Goal: Task Accomplishment & Management: Manage account settings

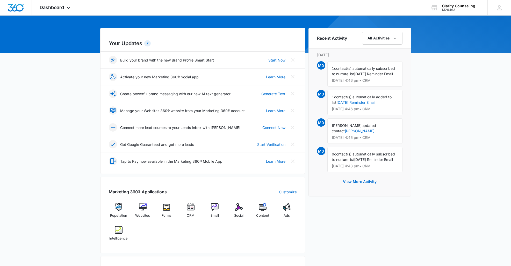
scroll to position [42, 0]
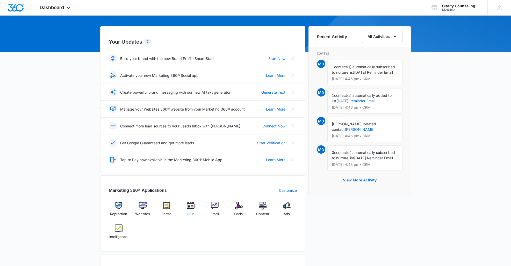
click at [192, 206] on img at bounding box center [191, 205] width 8 height 8
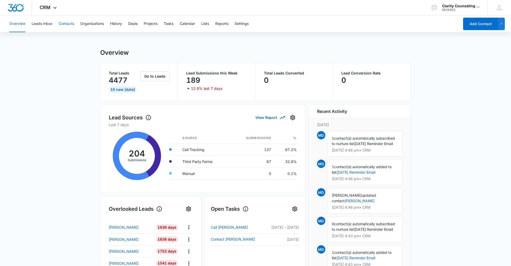
click at [66, 24] on button "Contacts" at bounding box center [66, 24] width 15 height 17
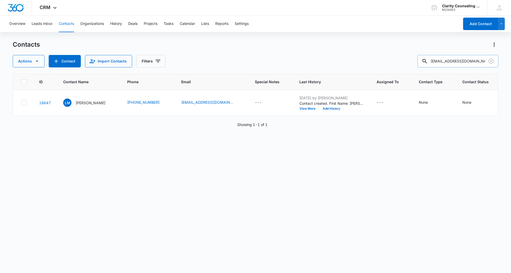
drag, startPoint x: 490, startPoint y: 63, endPoint x: 485, endPoint y: 63, distance: 5.2
click at [490, 63] on icon "Clear" at bounding box center [491, 61] width 5 height 5
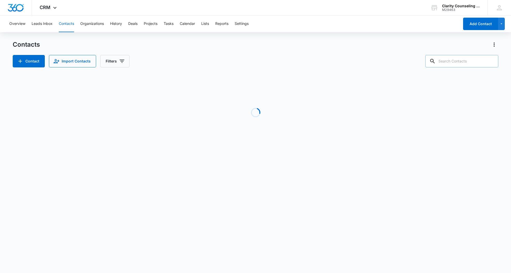
paste input "[EMAIL_ADDRESS][PERSON_NAME][DOMAIN_NAME]"
type input "[EMAIL_ADDRESS][PERSON_NAME][DOMAIN_NAME]"
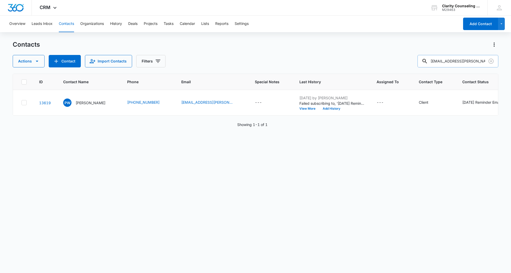
click at [490, 59] on icon "Clear" at bounding box center [491, 61] width 6 height 6
click at [490, 59] on div at bounding box center [491, 61] width 8 height 12
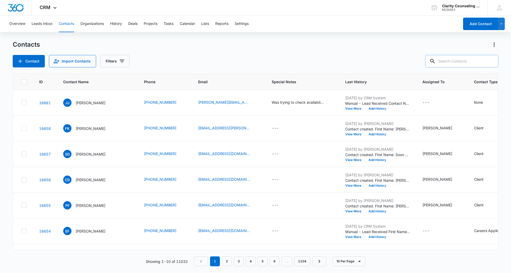
paste input "[EMAIL_ADDRESS][DOMAIN_NAME]"
type input "[EMAIL_ADDRESS][DOMAIN_NAME]"
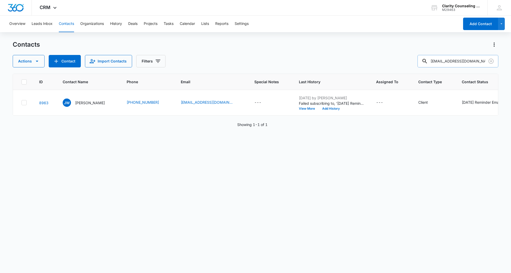
click at [490, 62] on icon "Clear" at bounding box center [491, 61] width 6 height 6
click at [490, 62] on div at bounding box center [491, 61] width 8 height 12
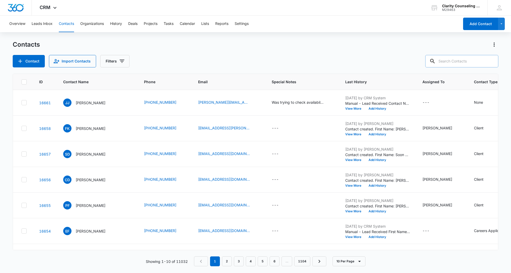
paste input "[EMAIL_ADDRESS][DOMAIN_NAME]"
type input "[EMAIL_ADDRESS][DOMAIN_NAME]"
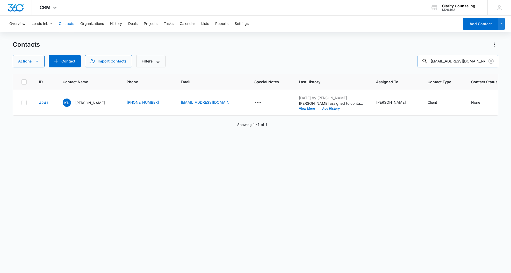
click at [492, 60] on icon "Clear" at bounding box center [491, 61] width 5 height 5
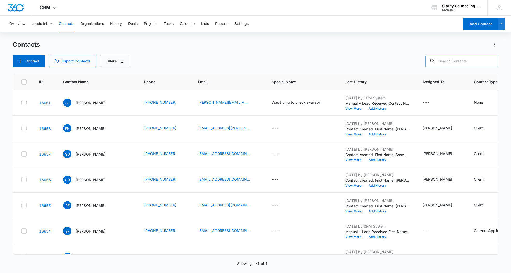
click at [492, 60] on div at bounding box center [491, 61] width 8 height 12
paste input "[EMAIL_ADDRESS][DOMAIN_NAME]"
type input "[EMAIL_ADDRESS][DOMAIN_NAME]"
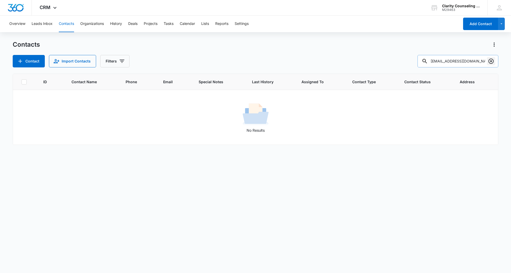
click at [492, 60] on icon "Clear" at bounding box center [491, 61] width 6 height 6
drag, startPoint x: 492, startPoint y: 60, endPoint x: 458, endPoint y: 60, distance: 34.0
click at [492, 60] on div at bounding box center [491, 61] width 8 height 12
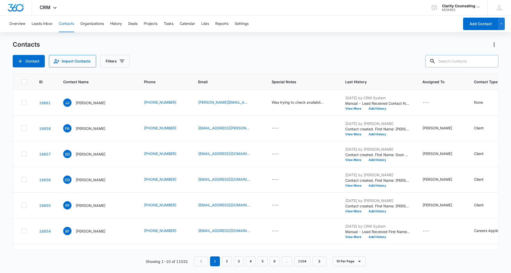
paste input "[EMAIL_ADDRESS][DOMAIN_NAME]"
type input "[EMAIL_ADDRESS][DOMAIN_NAME]"
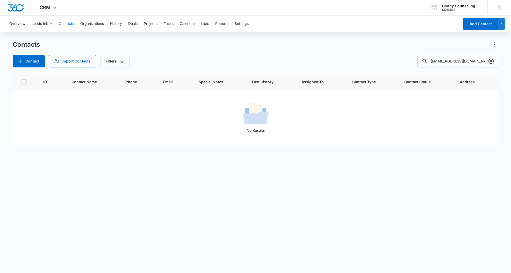
click at [491, 62] on icon "Clear" at bounding box center [491, 61] width 6 height 6
drag, startPoint x: 491, startPoint y: 62, endPoint x: 475, endPoint y: 63, distance: 16.3
click at [491, 62] on div at bounding box center [491, 61] width 8 height 12
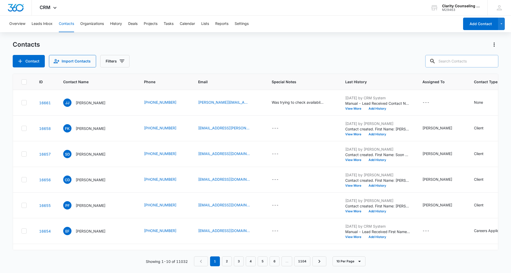
paste input "[EMAIL_ADDRESS][DOMAIN_NAME]"
type input "[EMAIL_ADDRESS][DOMAIN_NAME]"
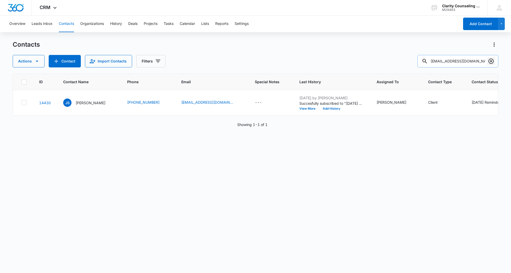
click at [491, 61] on icon "Clear" at bounding box center [491, 61] width 5 height 5
click at [491, 61] on div at bounding box center [491, 61] width 8 height 12
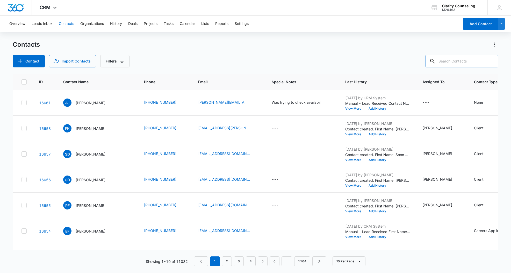
paste input "[EMAIL_ADDRESS][DOMAIN_NAME]"
type input "[EMAIL_ADDRESS][DOMAIN_NAME]"
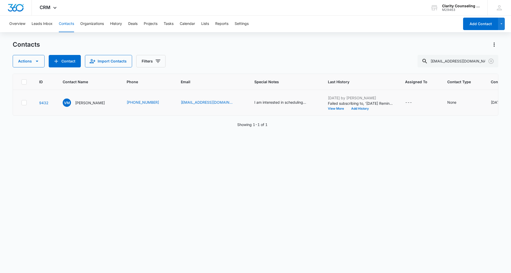
click at [491, 103] on div "[DATE] Reminder Email List" at bounding box center [514, 102] width 46 height 5
click at [445, 99] on icon "Remove Saturday Reminder Email List" at bounding box center [445, 98] width 3 height 3
click at [455, 114] on button "Save" at bounding box center [460, 115] width 15 height 10
click at [491, 61] on icon "Clear" at bounding box center [491, 61] width 6 height 6
click at [491, 61] on div at bounding box center [491, 61] width 8 height 12
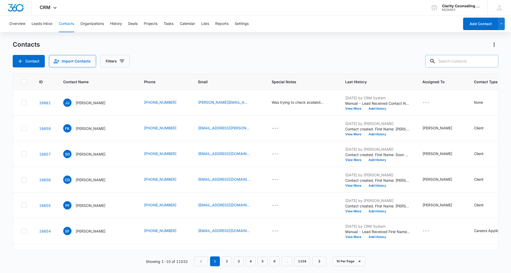
paste input "[EMAIL_ADDRESS][DOMAIN_NAME]"
type input "[EMAIL_ADDRESS][DOMAIN_NAME]"
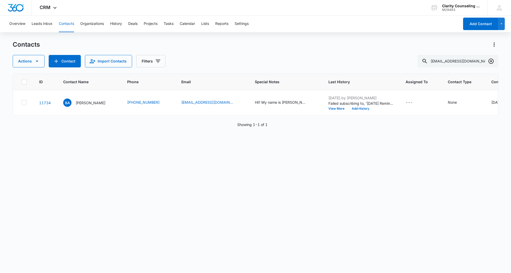
click at [491, 62] on icon "Clear" at bounding box center [491, 61] width 5 height 5
click at [491, 62] on div at bounding box center [491, 61] width 8 height 12
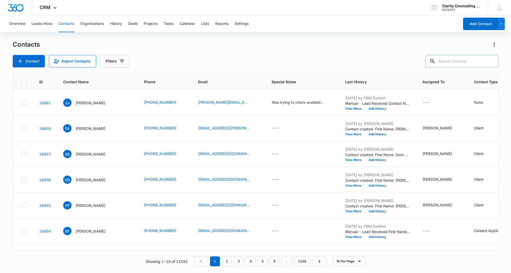
paste input "[EMAIL_ADDRESS][DOMAIN_NAME]"
type input "[EMAIL_ADDRESS][DOMAIN_NAME]"
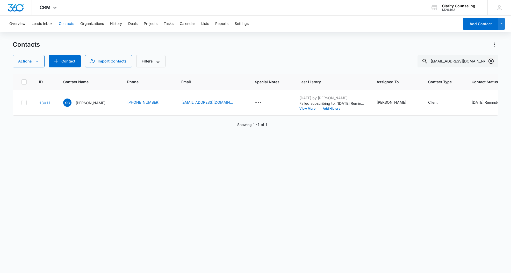
click at [492, 60] on icon "Clear" at bounding box center [491, 61] width 6 height 6
click at [492, 60] on div at bounding box center [491, 61] width 8 height 12
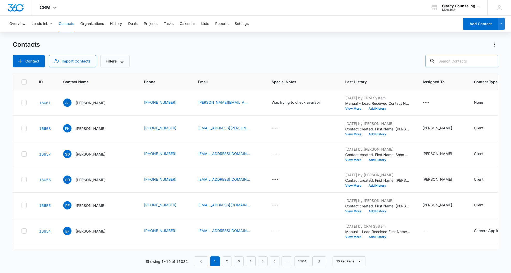
paste input "[EMAIL_ADDRESS][DOMAIN_NAME]"
type input "[EMAIL_ADDRESS][DOMAIN_NAME]"
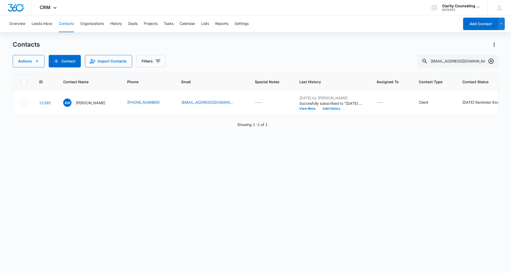
click at [490, 61] on icon "Clear" at bounding box center [491, 61] width 6 height 6
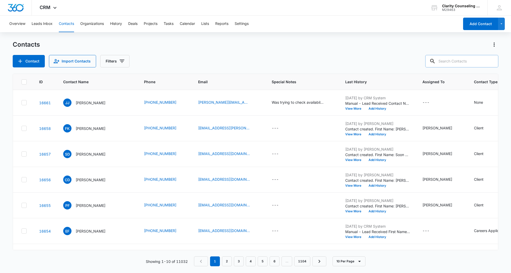
paste input "[EMAIL_ADDRESS][DOMAIN_NAME]"
type input "[EMAIL_ADDRESS][DOMAIN_NAME]"
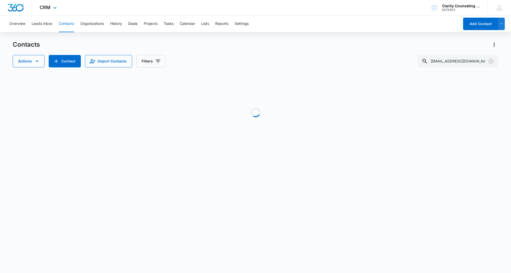
scroll to position [0, 27]
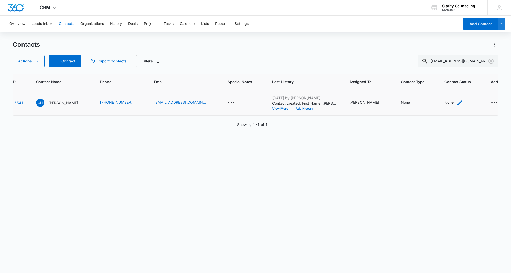
click at [445, 104] on div "None" at bounding box center [449, 102] width 9 height 5
click at [438, 70] on div "Contact Status" at bounding box center [425, 70] width 37 height 12
drag, startPoint x: 430, startPoint y: 108, endPoint x: 438, endPoint y: 90, distance: 19.8
click at [430, 106] on p "[DATE] Reminder Email List" at bounding box center [430, 106] width 34 height 11
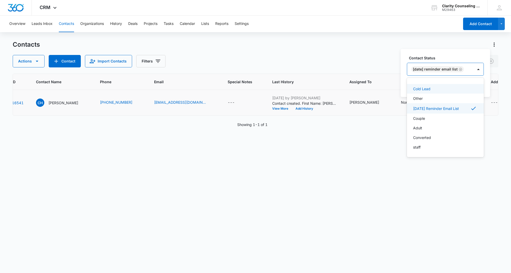
scroll to position [76, 0]
click at [482, 69] on div at bounding box center [478, 69] width 8 height 8
drag, startPoint x: 480, startPoint y: 89, endPoint x: 469, endPoint y: 88, distance: 10.9
click at [480, 89] on button "Save" at bounding box center [476, 86] width 15 height 10
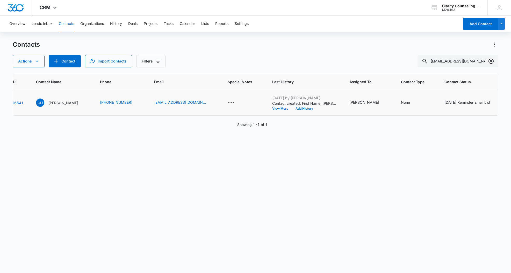
click at [491, 61] on icon "Clear" at bounding box center [491, 61] width 5 height 5
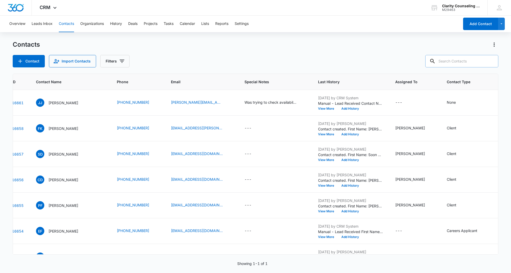
drag, startPoint x: 491, startPoint y: 61, endPoint x: 474, endPoint y: 62, distance: 17.4
click at [491, 61] on div at bounding box center [491, 61] width 8 height 12
paste input "[EMAIL_ADDRESS][DOMAIN_NAME]"
type input "[EMAIL_ADDRESS][DOMAIN_NAME]"
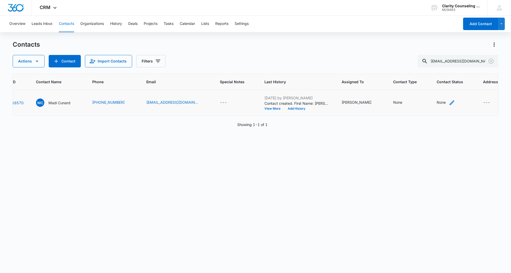
click at [444, 104] on div "None" at bounding box center [441, 102] width 9 height 5
click at [443, 112] on p "[DATE] Reminder Email List" at bounding box center [446, 111] width 34 height 11
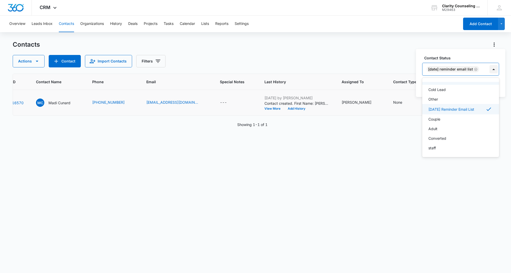
click at [496, 70] on div at bounding box center [494, 69] width 8 height 8
click at [496, 87] on button "Save" at bounding box center [491, 86] width 15 height 10
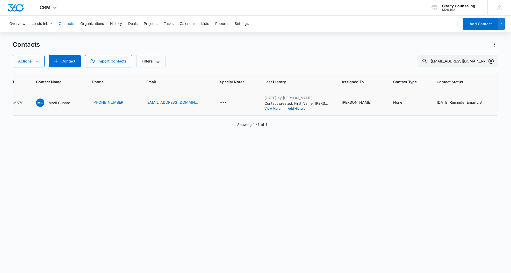
click at [492, 62] on icon "Clear" at bounding box center [491, 61] width 5 height 5
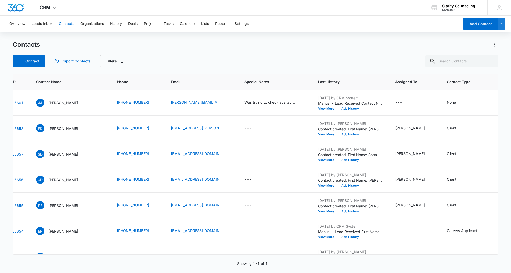
drag, startPoint x: 492, startPoint y: 62, endPoint x: 489, endPoint y: 62, distance: 2.6
click at [492, 62] on div at bounding box center [491, 61] width 8 height 12
paste input "[EMAIL_ADDRESS][DOMAIN_NAME]"
type input "[EMAIL_ADDRESS][DOMAIN_NAME]"
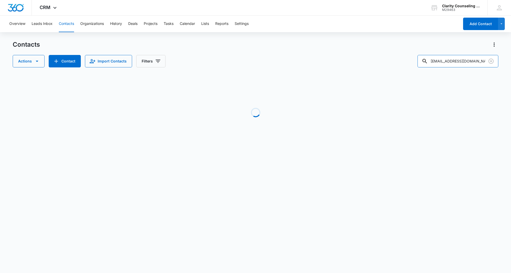
scroll to position [0, 23]
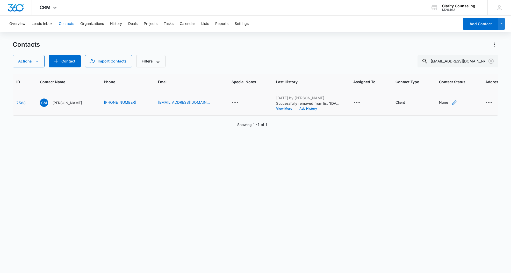
click at [439, 103] on div "None" at bounding box center [443, 102] width 9 height 5
click at [429, 70] on div "Contact Status" at bounding box center [424, 69] width 25 height 5
drag, startPoint x: 424, startPoint y: 108, endPoint x: 430, endPoint y: 100, distance: 10.0
click at [424, 107] on p "[DATE] Reminder Email List" at bounding box center [430, 106] width 34 height 11
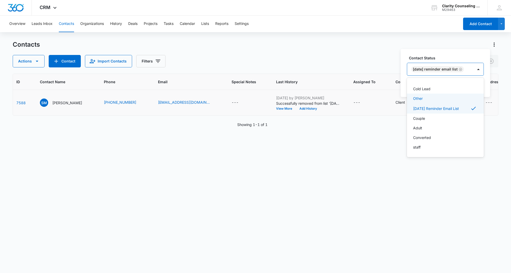
scroll to position [76, 0]
click at [478, 68] on div at bounding box center [478, 69] width 10 height 12
click at [481, 87] on button "Save" at bounding box center [476, 86] width 15 height 10
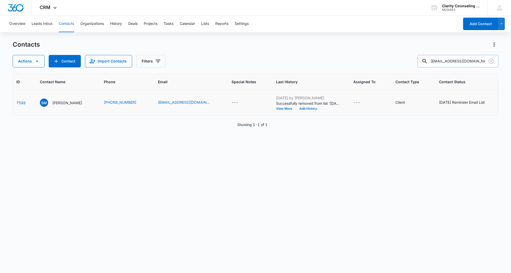
click at [493, 60] on icon "Clear" at bounding box center [491, 61] width 5 height 5
click at [493, 60] on div at bounding box center [491, 61] width 8 height 12
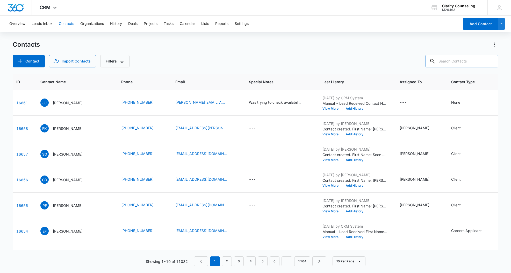
paste input "[EMAIL_ADDRESS][DOMAIN_NAME]"
type input "[EMAIL_ADDRESS][DOMAIN_NAME]"
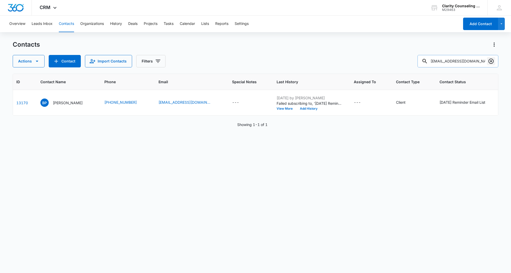
click at [492, 63] on icon "Clear" at bounding box center [491, 61] width 6 height 6
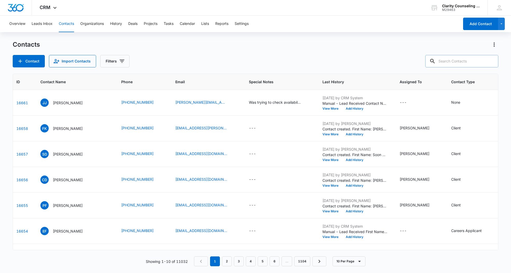
paste input "[EMAIL_ADDRESS][DOMAIN_NAME]"
type input "[EMAIL_ADDRESS][DOMAIN_NAME]"
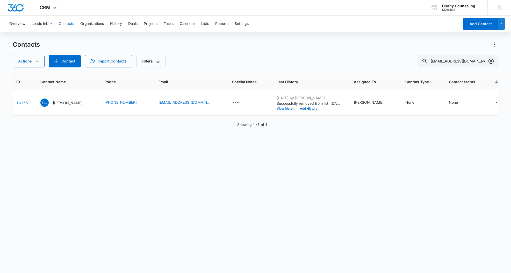
click at [491, 62] on icon "Clear" at bounding box center [491, 61] width 6 height 6
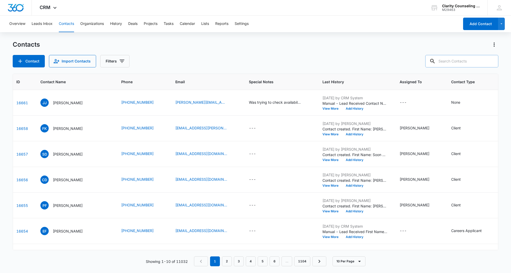
paste input "[EMAIL_ADDRESS][DOMAIN_NAME]"
type input "[EMAIL_ADDRESS][DOMAIN_NAME]"
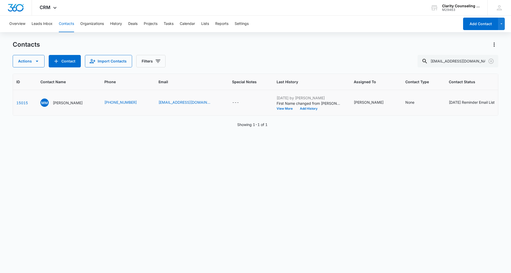
click at [476, 104] on div "[DATE] Reminder Email List" at bounding box center [472, 102] width 46 height 5
click at [420, 99] on icon "Remove Saturday Reminder Email List" at bounding box center [421, 99] width 4 height 4
click at [433, 115] on button "Save" at bounding box center [436, 115] width 15 height 10
click at [492, 61] on icon "Clear" at bounding box center [491, 61] width 5 height 5
click at [492, 61] on div at bounding box center [491, 61] width 8 height 12
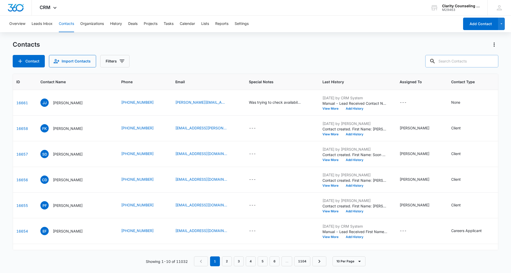
paste input "[EMAIL_ADDRESS][DOMAIN_NAME]"
type input "[EMAIL_ADDRESS][DOMAIN_NAME]"
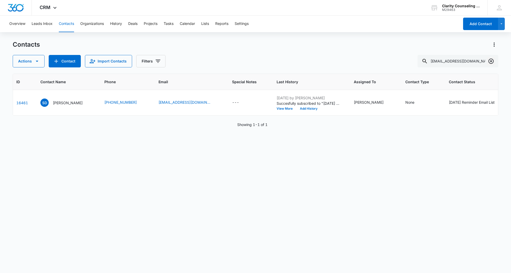
click at [490, 61] on icon "Clear" at bounding box center [491, 61] width 6 height 6
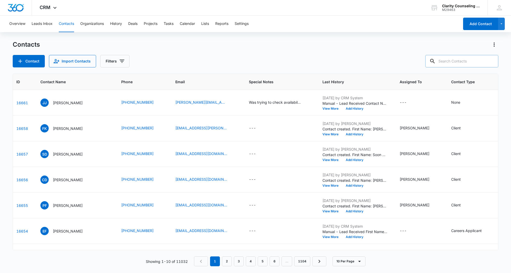
paste input "[EMAIL_ADDRESS][DOMAIN_NAME]"
type input "[EMAIL_ADDRESS][DOMAIN_NAME]"
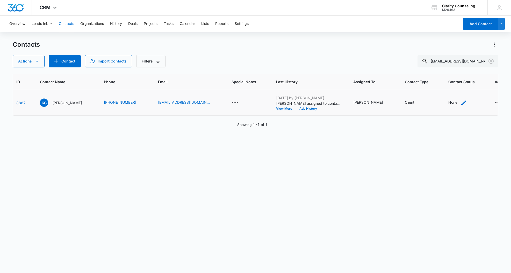
click at [449, 102] on div "None" at bounding box center [453, 102] width 9 height 5
click at [438, 70] on div "Contact Status" at bounding box center [428, 69] width 25 height 5
click at [442, 103] on p "[DATE] Reminder Email List" at bounding box center [434, 106] width 34 height 11
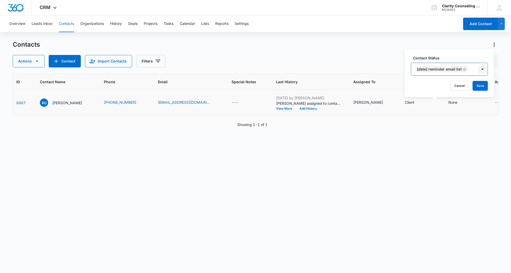
click at [483, 70] on div at bounding box center [483, 69] width 8 height 8
drag, startPoint x: 486, startPoint y: 86, endPoint x: 481, endPoint y: 87, distance: 4.8
click at [486, 86] on button "Save" at bounding box center [480, 86] width 15 height 10
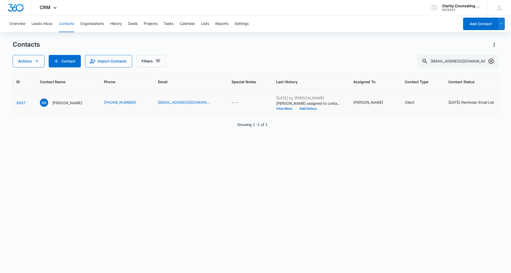
click at [490, 60] on icon "Clear" at bounding box center [491, 61] width 6 height 6
click at [490, 60] on div at bounding box center [491, 61] width 8 height 12
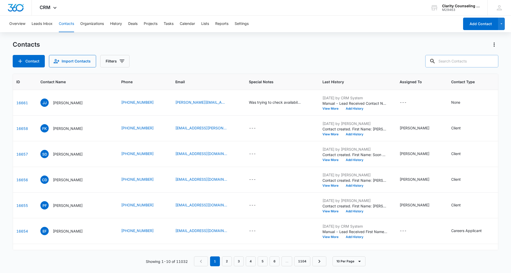
paste input "[EMAIL_ADDRESS][DOMAIN_NAME]"
type input "[EMAIL_ADDRESS][DOMAIN_NAME]"
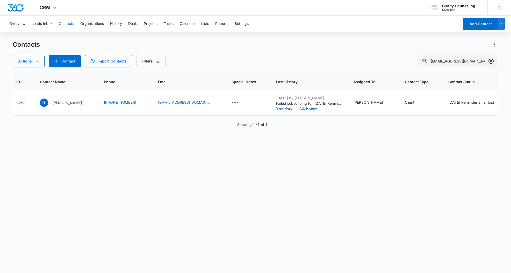
click at [491, 62] on icon "Clear" at bounding box center [491, 61] width 5 height 5
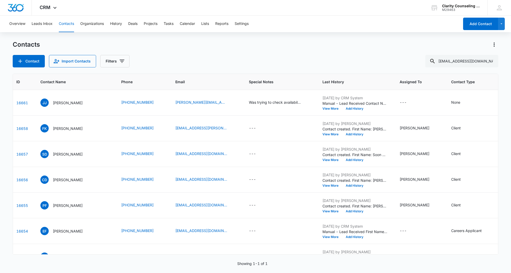
click at [491, 62] on div at bounding box center [491, 61] width 8 height 12
paste input "[EMAIL_ADDRESS][DOMAIN_NAME]"
type input "[EMAIL_ADDRESS][DOMAIN_NAME]"
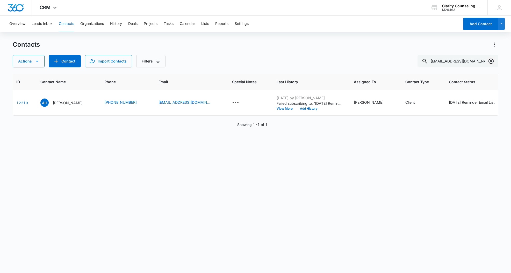
click at [490, 62] on icon "Clear" at bounding box center [491, 61] width 6 height 6
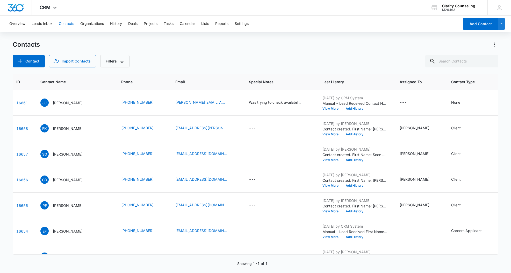
click at [490, 62] on div at bounding box center [491, 61] width 8 height 12
paste input "[EMAIL_ADDRESS][DOMAIN_NAME]"
type input "[EMAIL_ADDRESS][DOMAIN_NAME]"
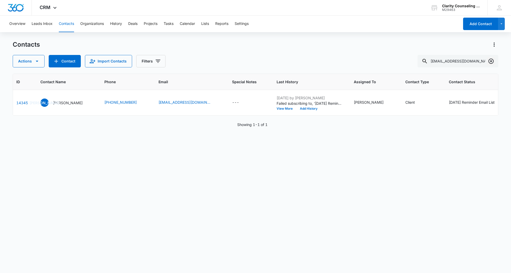
click at [493, 60] on icon "Clear" at bounding box center [491, 61] width 6 height 6
click at [493, 60] on div at bounding box center [491, 61] width 8 height 12
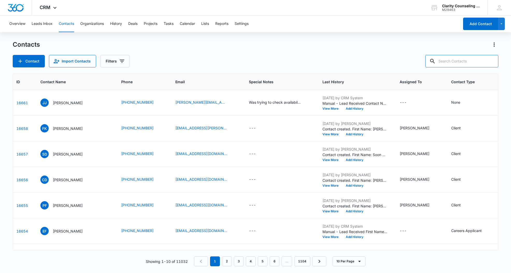
paste input "[EMAIL_ADDRESS][DOMAIN_NAME]"
type input "[EMAIL_ADDRESS][DOMAIN_NAME]"
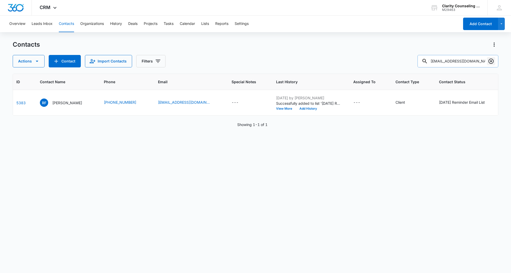
click at [493, 61] on icon "Clear" at bounding box center [491, 61] width 5 height 5
click at [493, 61] on div at bounding box center [491, 61] width 8 height 12
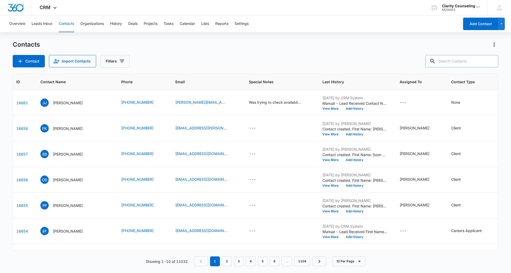
paste input "[EMAIL_ADDRESS][DOMAIN_NAME]"
type input "[EMAIL_ADDRESS][DOMAIN_NAME]"
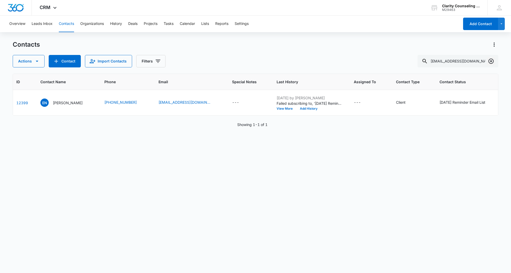
click at [493, 60] on icon "Clear" at bounding box center [491, 61] width 6 height 6
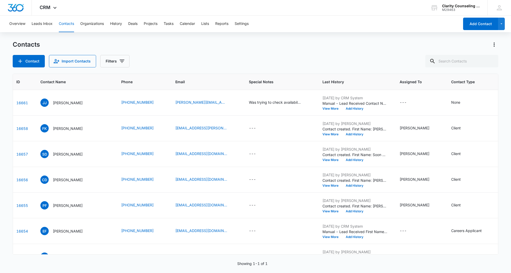
click at [493, 60] on div at bounding box center [491, 61] width 8 height 12
paste input "[EMAIL_ADDRESS][DOMAIN_NAME]"
type input "[EMAIL_ADDRESS][DOMAIN_NAME]"
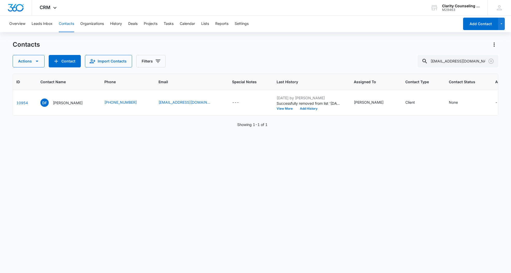
scroll to position [0, 18]
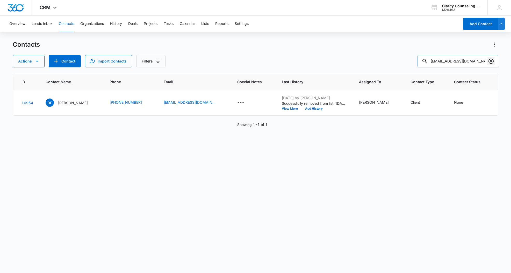
click at [493, 61] on icon "Clear" at bounding box center [491, 61] width 6 height 6
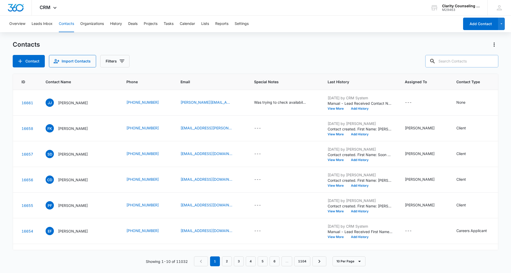
paste input "[EMAIL_ADDRESS][DOMAIN_NAME]"
type input "[EMAIL_ADDRESS][DOMAIN_NAME]"
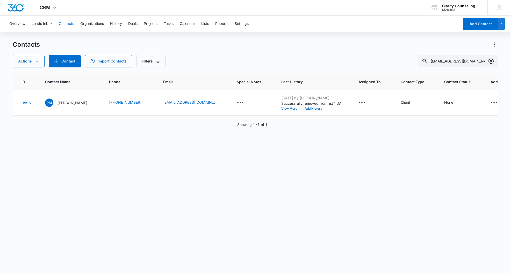
click at [492, 62] on icon "Clear" at bounding box center [491, 61] width 6 height 6
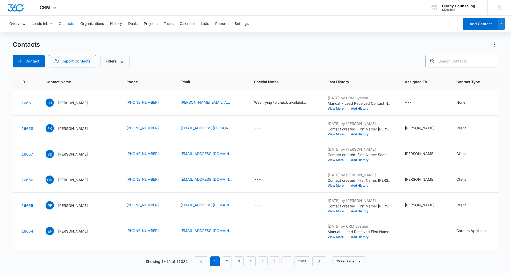
scroll to position [0, 0]
paste input "[EMAIL_ADDRESS][DOMAIN_NAME]"
type input "[EMAIL_ADDRESS][DOMAIN_NAME]"
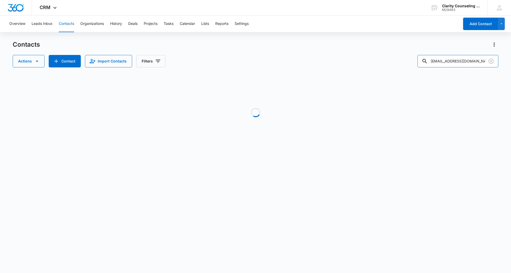
scroll to position [0, 0]
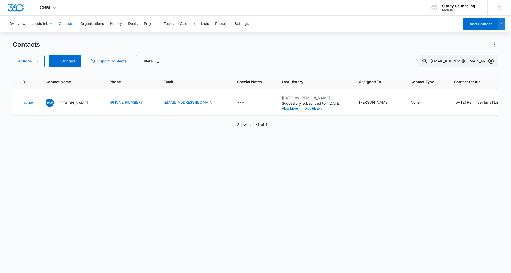
click at [492, 61] on icon "Clear" at bounding box center [491, 61] width 5 height 5
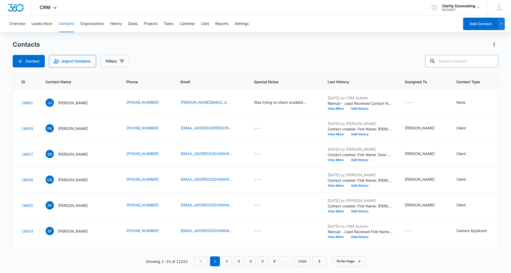
paste input "[EMAIL_ADDRESS][DOMAIN_NAME]"
type input "[EMAIL_ADDRESS][DOMAIN_NAME]"
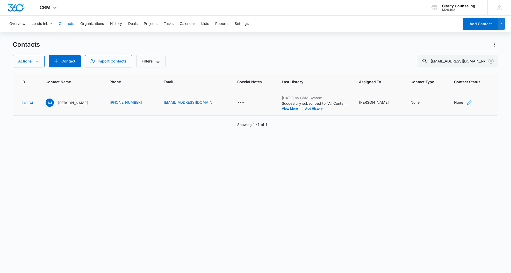
click at [454, 104] on div "None" at bounding box center [458, 102] width 9 height 5
click at [455, 66] on div "Contact Status" at bounding box center [453, 70] width 37 height 12
click at [455, 101] on p "[DATE] Reminder Email List" at bounding box center [458, 106] width 34 height 11
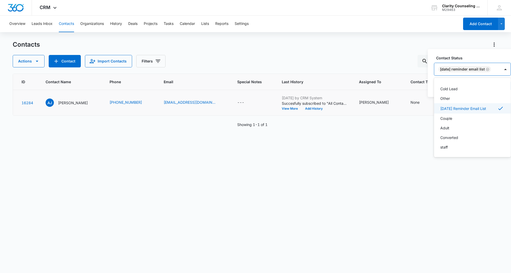
scroll to position [76, 0]
click at [501, 72] on div "[DATE] Reminder Email List" at bounding box center [468, 69] width 66 height 12
click at [508, 87] on button "Save" at bounding box center [503, 86] width 15 height 10
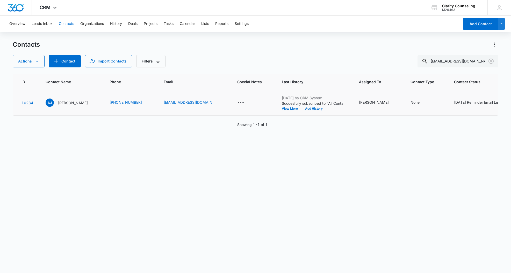
click at [491, 62] on icon "Clear" at bounding box center [491, 61] width 6 height 6
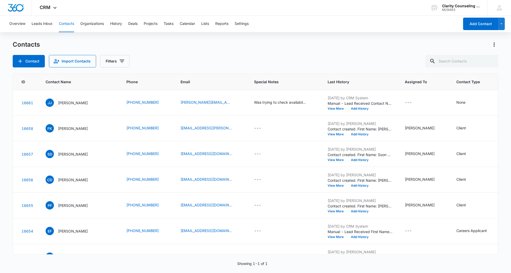
click at [491, 62] on div at bounding box center [491, 61] width 8 height 12
paste input "[PERSON_NAME][EMAIL_ADDRESS][PERSON_NAME][DOMAIN_NAME]"
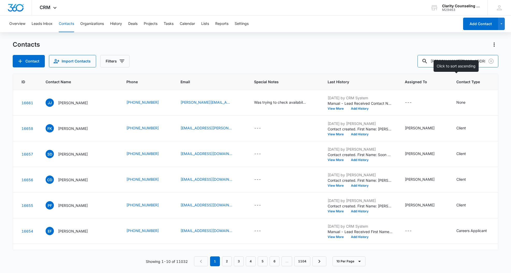
type input "[PERSON_NAME][EMAIL_ADDRESS][PERSON_NAME][DOMAIN_NAME]"
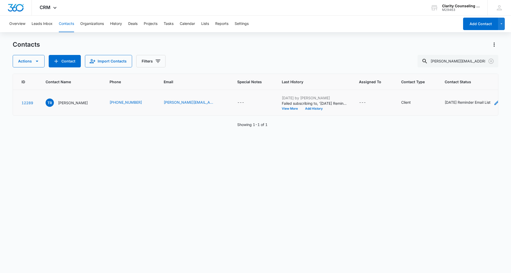
click at [455, 100] on div "[DATE] Reminder Email List" at bounding box center [468, 102] width 46 height 5
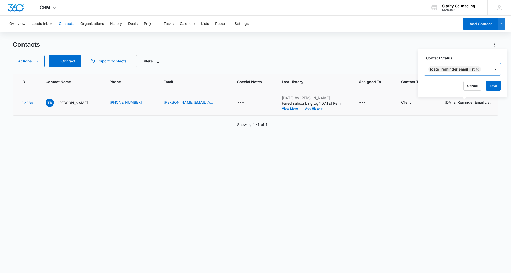
click at [479, 69] on icon "Remove Saturday Reminder Email List" at bounding box center [477, 69] width 3 height 3
click at [466, 89] on button "Save" at bounding box center [464, 86] width 15 height 10
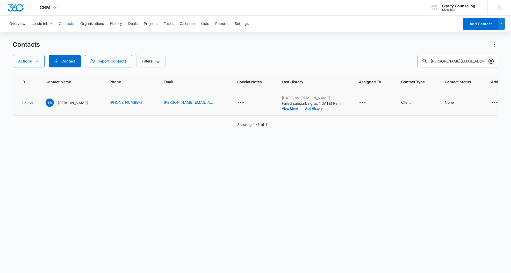
click at [490, 62] on icon "Clear" at bounding box center [491, 61] width 6 height 6
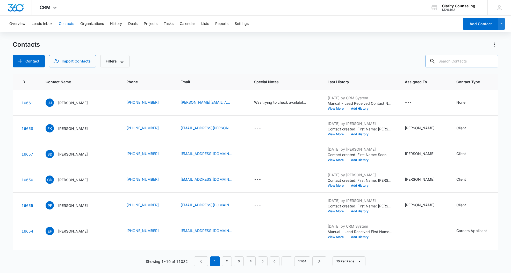
paste input "[EMAIL_ADDRESS][DOMAIN_NAME]"
type input "[EMAIL_ADDRESS][DOMAIN_NAME]"
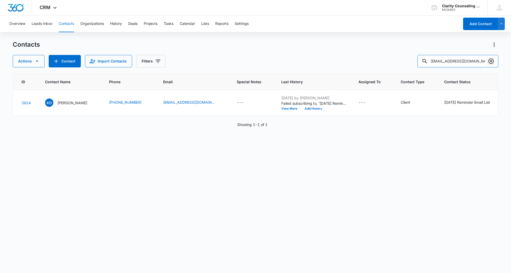
scroll to position [0, 0]
click at [491, 59] on icon "Clear" at bounding box center [491, 61] width 5 height 5
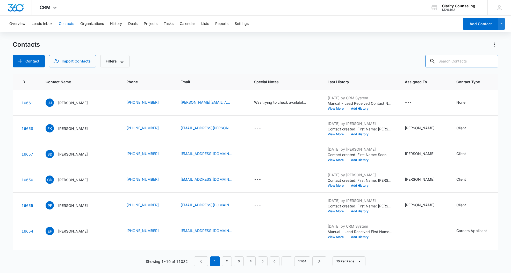
paste input "[EMAIL_ADDRESS][DOMAIN_NAME]"
type input "[EMAIL_ADDRESS][DOMAIN_NAME]"
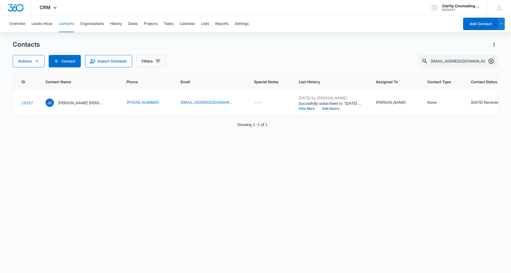
click at [491, 62] on icon "Clear" at bounding box center [491, 61] width 6 height 6
click at [491, 62] on div at bounding box center [491, 61] width 8 height 12
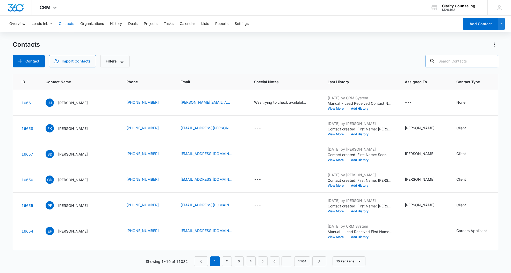
paste input "[EMAIL_ADDRESS][DOMAIN_NAME]"
type input "[EMAIL_ADDRESS][DOMAIN_NAME]"
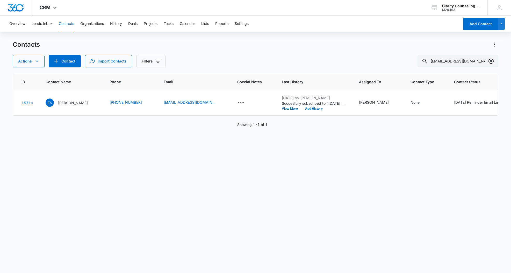
click at [492, 61] on icon "Clear" at bounding box center [491, 61] width 6 height 6
click at [492, 61] on div at bounding box center [491, 61] width 8 height 12
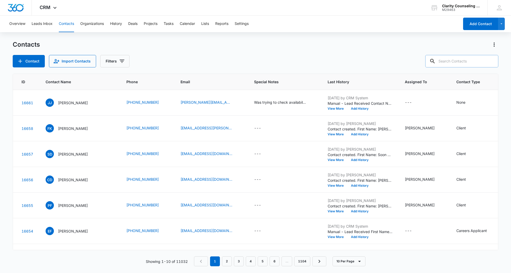
scroll to position [0, 0]
paste input "[PERSON_NAME][EMAIL_ADDRESS][PERSON_NAME][DOMAIN_NAME]"
type input "[PERSON_NAME][EMAIL_ADDRESS][PERSON_NAME][DOMAIN_NAME]"
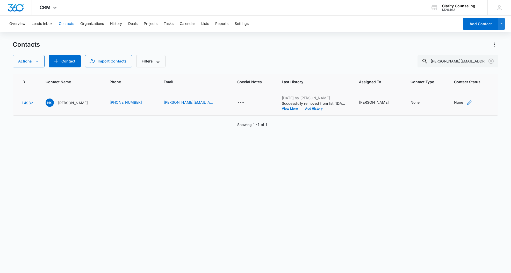
click at [454, 102] on div "None" at bounding box center [458, 102] width 9 height 5
drag, startPoint x: 447, startPoint y: 70, endPoint x: 446, endPoint y: 84, distance: 14.8
click at [447, 70] on div "Contact Status" at bounding box center [436, 69] width 25 height 5
drag, startPoint x: 441, startPoint y: 130, endPoint x: 453, endPoint y: 100, distance: 33.2
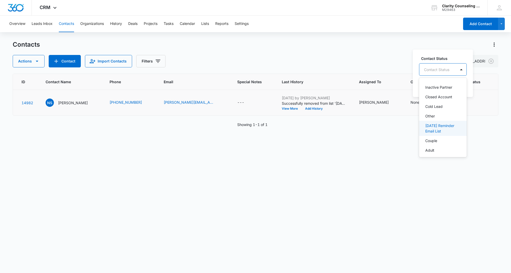
click at [441, 130] on p "[DATE] Reminder Email List" at bounding box center [442, 128] width 34 height 11
drag, startPoint x: 484, startPoint y: 68, endPoint x: 487, endPoint y: 77, distance: 10.0
click at [484, 68] on div "[DATE] Reminder Email List" at bounding box center [453, 69] width 66 height 12
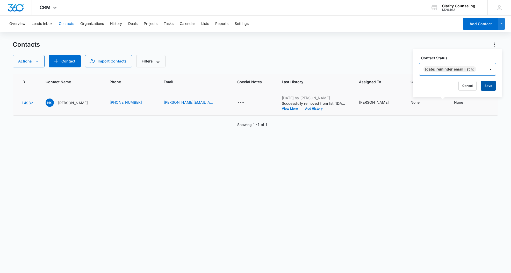
click at [489, 84] on button "Save" at bounding box center [488, 86] width 15 height 10
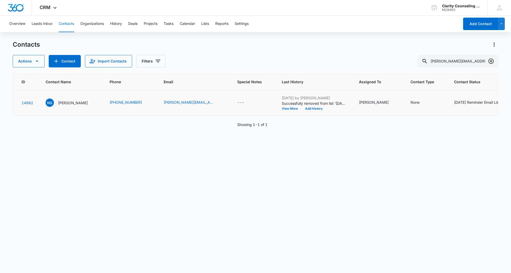
click at [492, 60] on icon "Clear" at bounding box center [491, 61] width 6 height 6
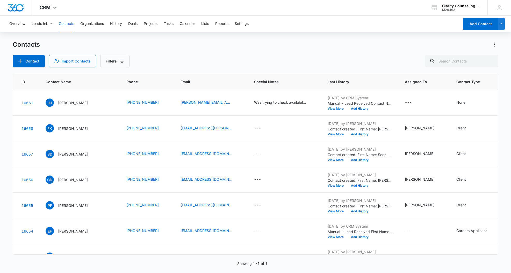
click at [492, 60] on div at bounding box center [491, 61] width 8 height 12
paste input "[EMAIL_ADDRESS][DOMAIN_NAME]"
type input "[EMAIL_ADDRESS][DOMAIN_NAME]"
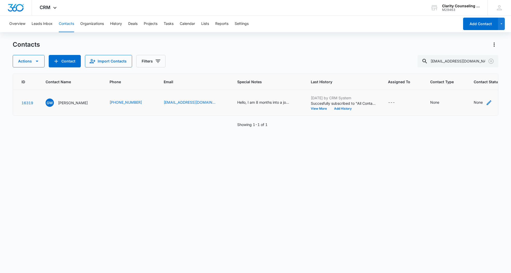
click at [474, 103] on div "None" at bounding box center [478, 102] width 9 height 5
click at [461, 68] on div "Contact Status" at bounding box center [459, 69] width 25 height 5
click at [459, 110] on p "[DATE] Reminder Email List" at bounding box center [465, 106] width 34 height 11
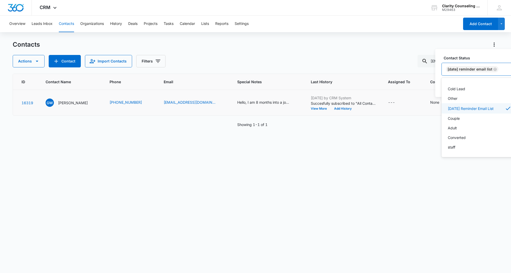
scroll to position [76, 0]
click at [508, 68] on div "[DATE] Reminder Email List" at bounding box center [475, 69] width 66 height 12
click at [509, 84] on button "Save" at bounding box center [510, 86] width 15 height 10
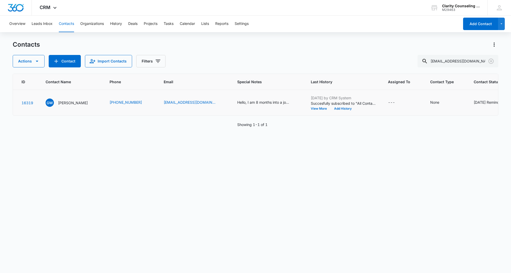
scroll to position [0, 0]
click at [491, 60] on icon "Clear" at bounding box center [491, 61] width 5 height 5
click at [491, 60] on div at bounding box center [491, 61] width 8 height 12
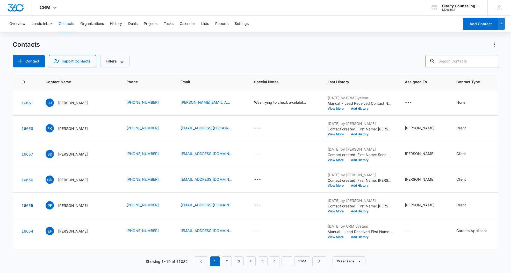
paste input "[DOMAIN_NAME][EMAIL_ADDRESS][DOMAIN_NAME]"
type input "[DOMAIN_NAME][EMAIL_ADDRESS][DOMAIN_NAME]"
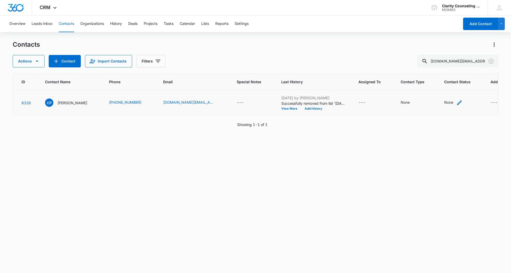
click at [444, 102] on div "None" at bounding box center [448, 102] width 9 height 5
click at [438, 66] on div at bounding box center [432, 69] width 25 height 6
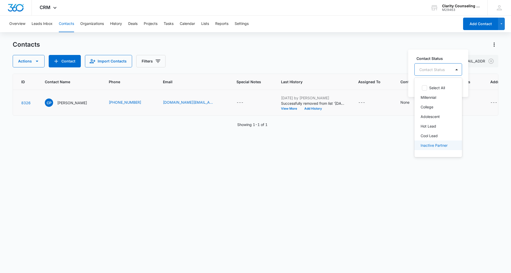
scroll to position [0, 0]
drag, startPoint x: 444, startPoint y: 104, endPoint x: 464, endPoint y: 80, distance: 31.1
click at [444, 104] on p "[DATE] Reminder Email List" at bounding box center [438, 106] width 34 height 11
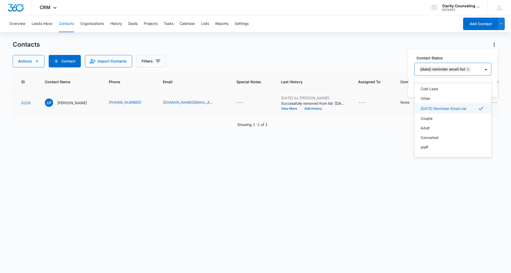
click at [481, 70] on div "[DATE] Reminder Email List" at bounding box center [448, 69] width 66 height 12
click at [486, 83] on button "Save" at bounding box center [483, 86] width 15 height 10
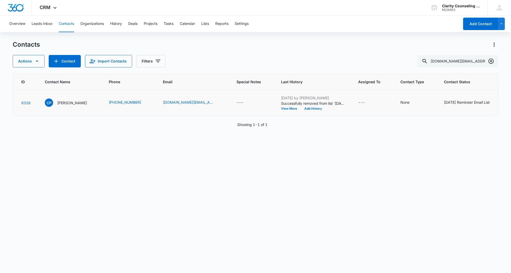
click at [489, 62] on icon "Clear" at bounding box center [491, 61] width 6 height 6
click at [489, 62] on div at bounding box center [491, 61] width 8 height 12
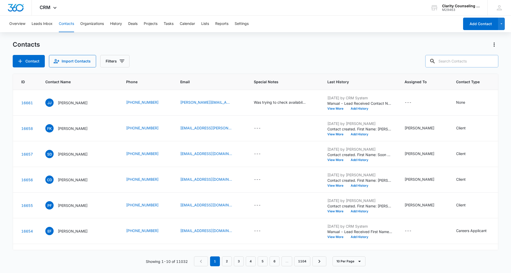
paste input "[EMAIL_ADDRESS][DOMAIN_NAME]"
type input "[EMAIL_ADDRESS][DOMAIN_NAME]"
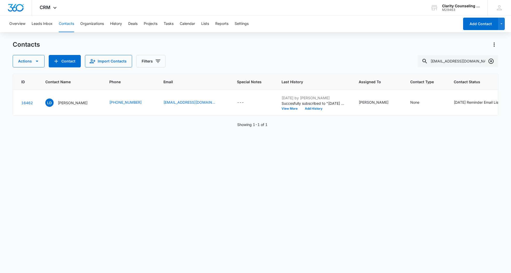
click at [491, 62] on icon "Clear" at bounding box center [491, 61] width 6 height 6
click at [491, 62] on div at bounding box center [491, 61] width 8 height 12
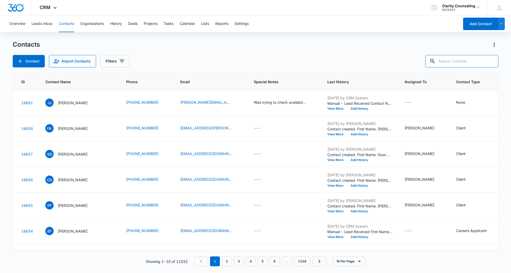
paste input "[PERSON_NAME][EMAIL_ADDRESS][PERSON_NAME][PERSON_NAME][DOMAIN_NAME]"
type input "[PERSON_NAME][EMAIL_ADDRESS][PERSON_NAME][PERSON_NAME][DOMAIN_NAME]"
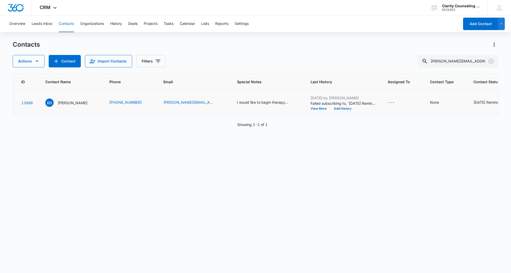
click at [480, 102] on div "[DATE] Reminder Email List" at bounding box center [497, 102] width 46 height 5
click at [435, 100] on icon "Remove Saturday Reminder Email List" at bounding box center [435, 99] width 4 height 4
click at [453, 120] on div "Contact Status option , selected. Select is focused ,type to refine list, press…" at bounding box center [434, 101] width 60 height 47
click at [452, 117] on button "Save" at bounding box center [450, 115] width 15 height 10
click at [489, 61] on icon "Clear" at bounding box center [491, 61] width 6 height 6
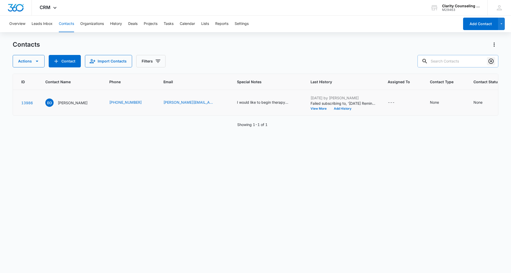
click at [489, 61] on div at bounding box center [491, 61] width 8 height 12
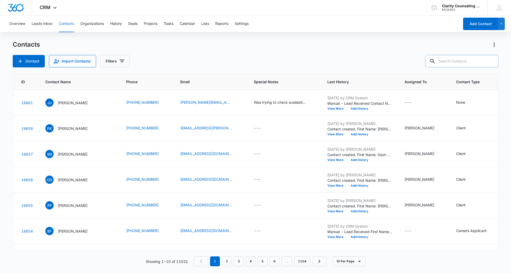
paste input "[EMAIL_ADDRESS][DOMAIN_NAME]"
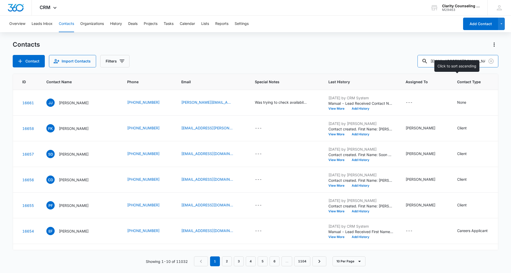
type input "[EMAIL_ADDRESS][DOMAIN_NAME]"
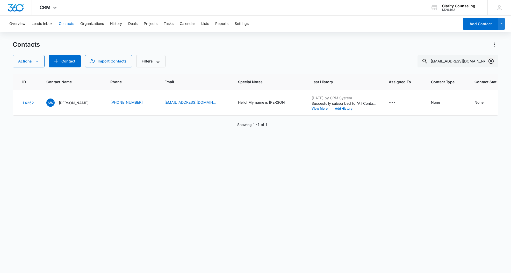
click at [491, 62] on icon "Clear" at bounding box center [491, 61] width 6 height 6
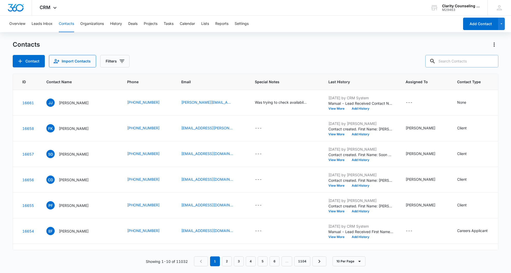
paste input "[PERSON_NAME][EMAIL_ADDRESS][PERSON_NAME][DOMAIN_NAME]"
type input "[PERSON_NAME][EMAIL_ADDRESS][PERSON_NAME][DOMAIN_NAME]"
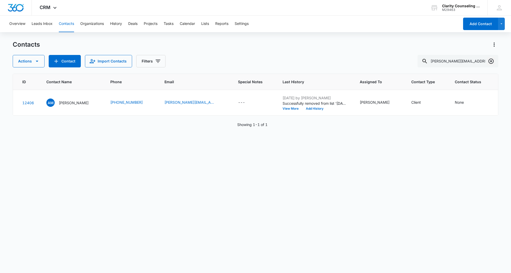
click at [489, 60] on icon "Clear" at bounding box center [491, 61] width 5 height 5
click at [489, 60] on div at bounding box center [491, 61] width 8 height 12
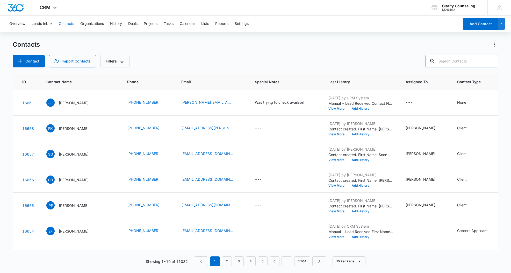
paste input "[PERSON_NAME][EMAIL_ADDRESS][DOMAIN_NAME]"
type input "[PERSON_NAME][EMAIL_ADDRESS][DOMAIN_NAME]"
